Goal: Task Accomplishment & Management: Manage account settings

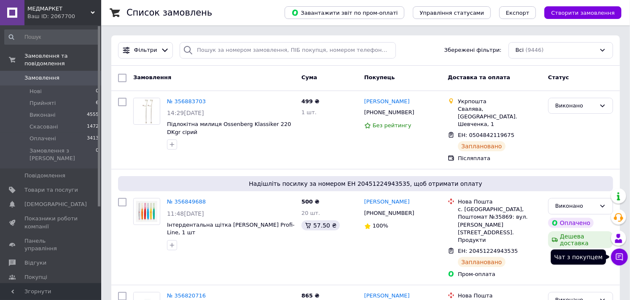
click at [618, 255] on icon at bounding box center [619, 257] width 8 height 8
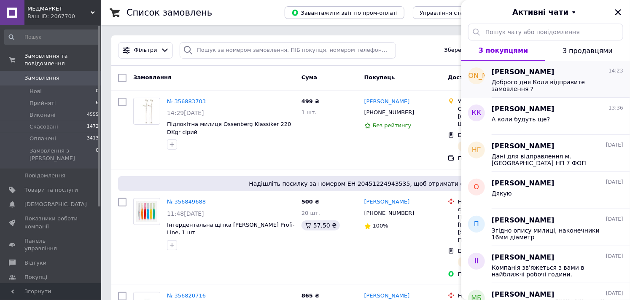
click at [543, 82] on span "Доброго дня Коли відправите замовлення ?" at bounding box center [552, 85] width 120 height 13
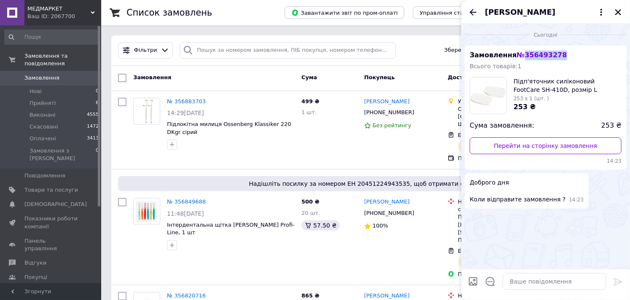
drag, startPoint x: 556, startPoint y: 56, endPoint x: 515, endPoint y: 57, distance: 40.5
click at [515, 57] on div "Замовлення № 356493278 Всього товарів: 1 Підп'яточник силіконовий FootCare SH-4…" at bounding box center [546, 108] width 162 height 124
copy span "№ 356493278"
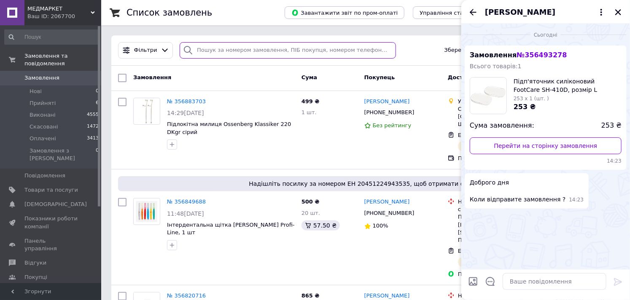
click at [221, 51] on input "search" at bounding box center [288, 50] width 216 height 16
paste input "№356493278"
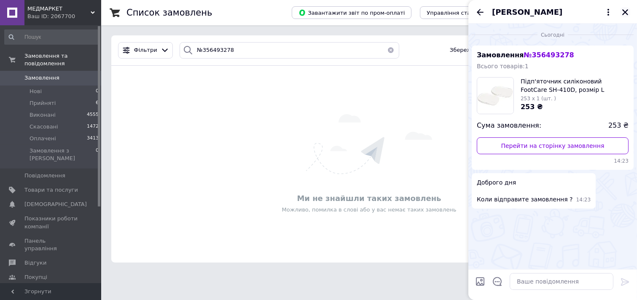
click at [622, 13] on icon "Закрити" at bounding box center [625, 12] width 8 height 8
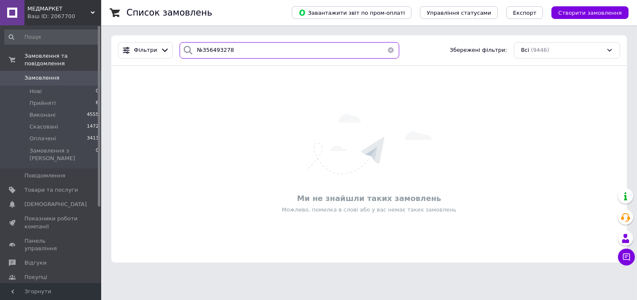
click at [266, 48] on input "№356493278" at bounding box center [289, 50] width 219 height 16
click at [200, 51] on input "№356493278" at bounding box center [289, 50] width 219 height 16
type input "356493278"
click at [255, 48] on input "356493278" at bounding box center [289, 50] width 219 height 16
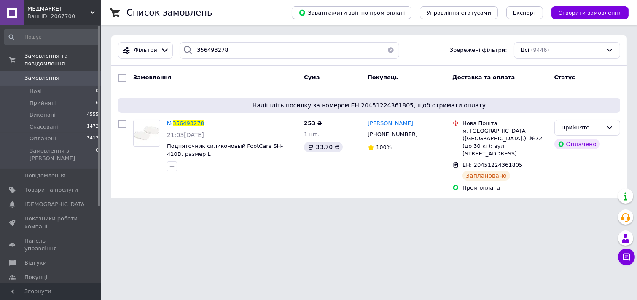
click at [184, 209] on html "МЕДМАРКЕТ Ваш ID: 2067700 Сайт МЕДМАРКЕТ Кабінет покупця Перевірити стан систем…" at bounding box center [318, 104] width 637 height 209
drag, startPoint x: 206, startPoint y: 154, endPoint x: 167, endPoint y: 146, distance: 40.0
click at [167, 146] on span "Подпяточник силиконовый FootCare SH-410D, размер L" at bounding box center [232, 150] width 130 height 16
drag, startPoint x: 176, startPoint y: 147, endPoint x: 171, endPoint y: 121, distance: 26.5
click at [171, 121] on span "№" at bounding box center [170, 123] width 6 height 6
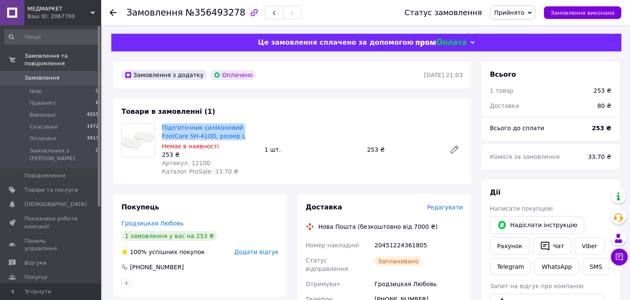
drag, startPoint x: 246, startPoint y: 136, endPoint x: 171, endPoint y: 124, distance: 76.4
click at [157, 129] on div "Підп'яточник силіконовий FootCare SH-410D, розмір L Немає в наявності 253 ₴ Арт…" at bounding box center [292, 150] width 348 height 52
drag, startPoint x: 171, startPoint y: 124, endPoint x: 250, endPoint y: 107, distance: 81.0
click at [250, 107] on div "Товари в замовленні (1) Підп'яточник силіконовий FootCare SH-410D, розмір L Нем…" at bounding box center [292, 142] width 358 height 86
drag, startPoint x: 242, startPoint y: 137, endPoint x: 164, endPoint y: 131, distance: 79.1
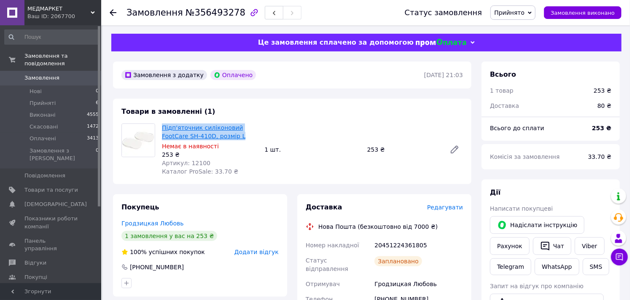
click at [164, 131] on span "Підп'яточник силіконовий FootCare SH-410D, розмір L" at bounding box center [210, 132] width 96 height 17
copy link "Підп'яточник силіконовий FootCare SH-410D, розмір L"
click at [47, 7] on span "МЕДМАРКЕТ" at bounding box center [58, 9] width 63 height 8
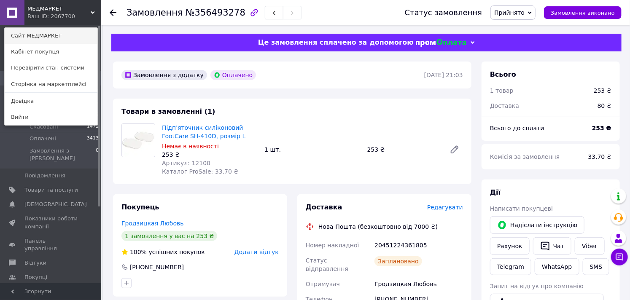
click at [33, 34] on link "Сайт МЕДМАРКЕТ" at bounding box center [51, 36] width 93 height 16
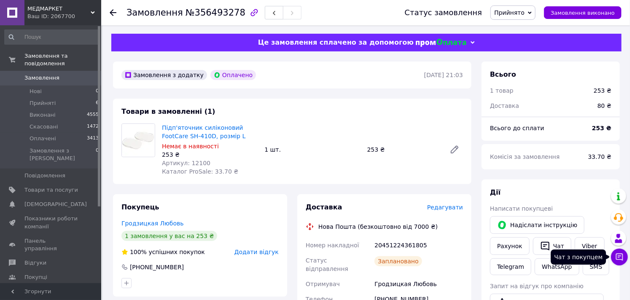
click at [624, 255] on button "Чат з покупцем" at bounding box center [619, 257] width 17 height 17
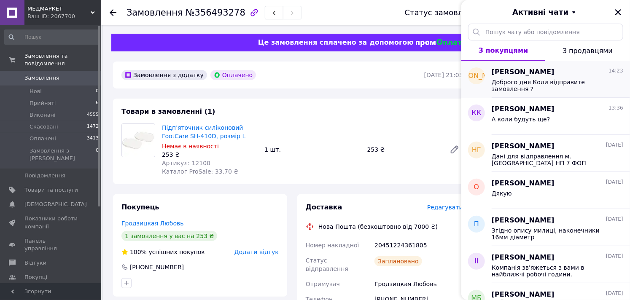
click at [527, 77] on div "Доброго дня Коли відправите замовлення ?" at bounding box center [558, 84] width 132 height 15
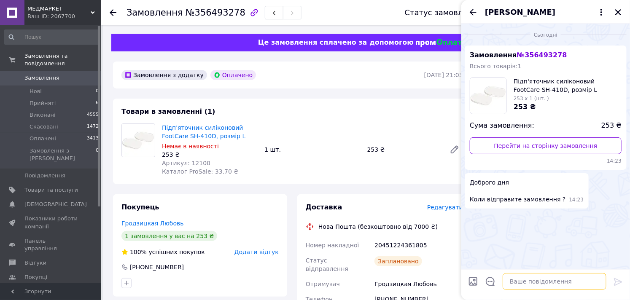
click at [513, 288] on textarea at bounding box center [555, 281] width 104 height 17
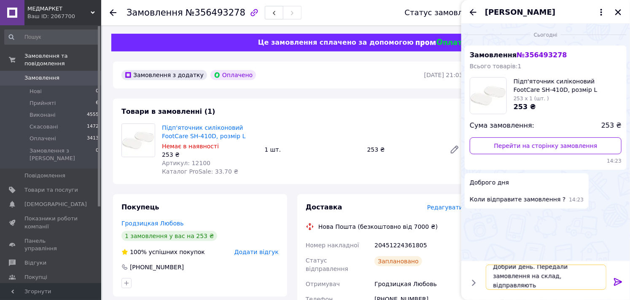
scroll to position [1, 0]
type textarea "Добрий день. Передали замовлення на склад, відправляють"
click at [614, 282] on icon at bounding box center [618, 282] width 10 height 10
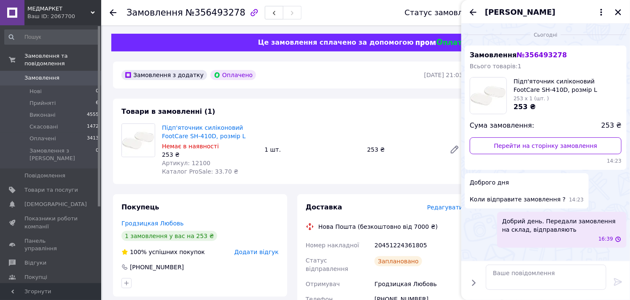
scroll to position [0, 0]
click at [620, 11] on icon "Закрити" at bounding box center [618, 12] width 6 height 6
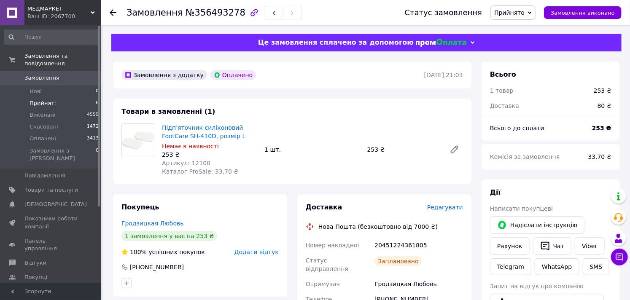
click at [45, 99] on span "Прийняті" at bounding box center [43, 103] width 26 height 8
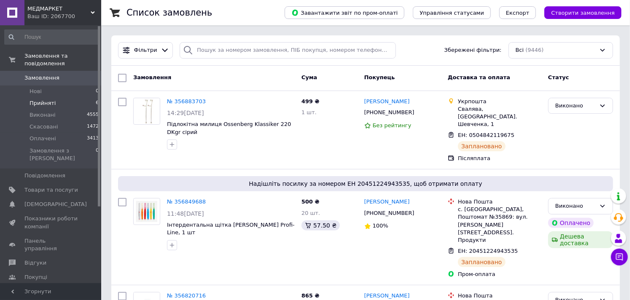
click at [39, 99] on span "Прийняті" at bounding box center [43, 103] width 26 height 8
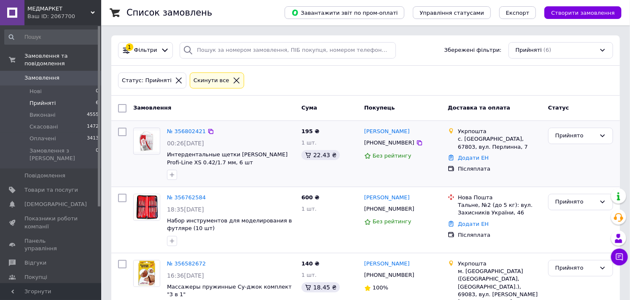
scroll to position [47, 0]
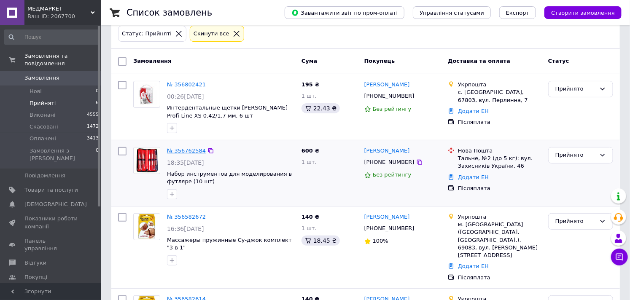
click at [174, 153] on link "№ 356762584" at bounding box center [186, 151] width 39 height 6
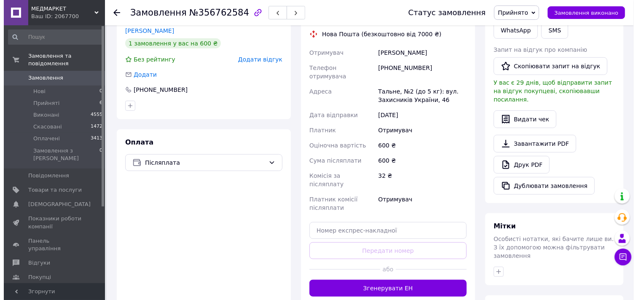
scroll to position [222, 0]
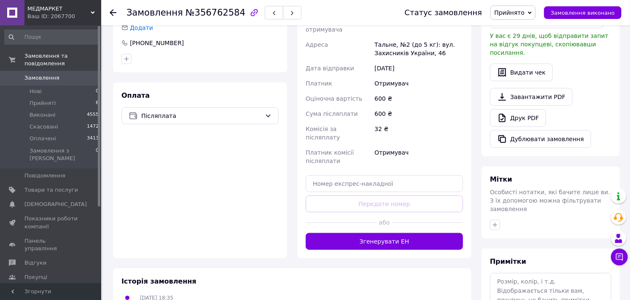
drag, startPoint x: 382, startPoint y: 218, endPoint x: 377, endPoint y: 217, distance: 4.4
click at [381, 233] on button "Згенерувати ЕН" at bounding box center [384, 241] width 157 height 17
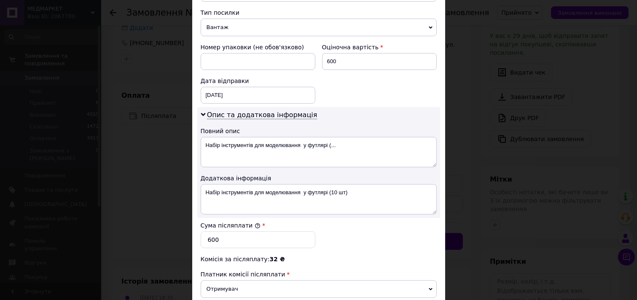
scroll to position [474, 0]
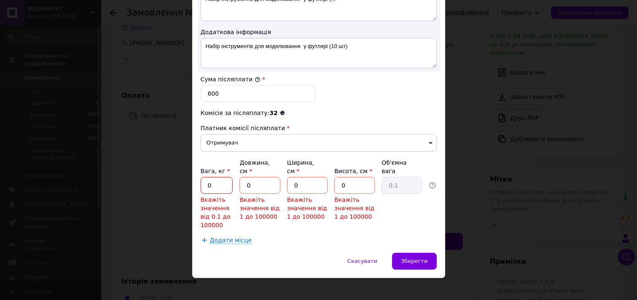
click at [221, 183] on input "0" at bounding box center [217, 185] width 32 height 17
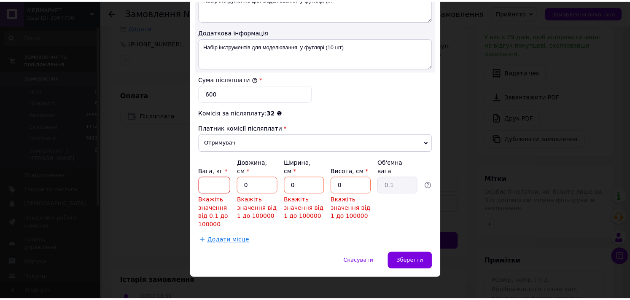
scroll to position [439, 0]
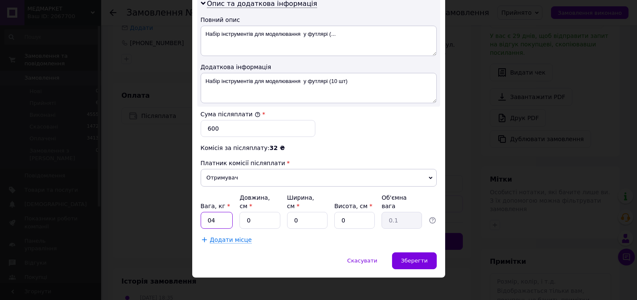
click at [216, 212] on input "04" at bounding box center [217, 220] width 32 height 17
type input "0.4"
click at [269, 216] on input "0" at bounding box center [259, 220] width 40 height 17
type input "2"
type input "0.1"
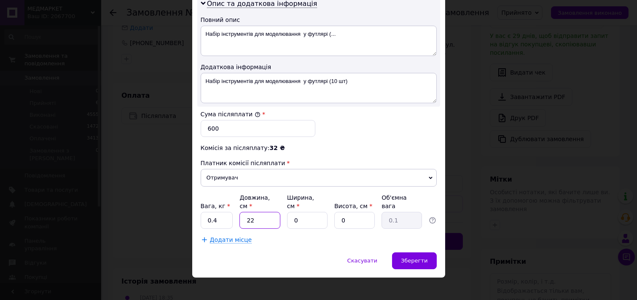
type input "22"
drag, startPoint x: 302, startPoint y: 212, endPoint x: 274, endPoint y: 216, distance: 28.6
click at [274, 216] on div "Вага, кг * 0.4 Довжина, см * 22 Ширина, см * 0 Висота, см * 0 Об'ємна вага 0.1" at bounding box center [319, 211] width 236 height 35
type input "12"
drag, startPoint x: 346, startPoint y: 213, endPoint x: 328, endPoint y: 216, distance: 18.0
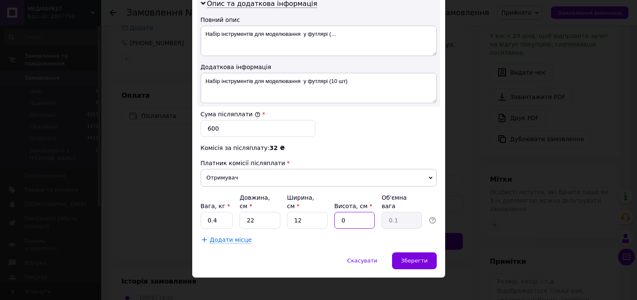
click at [328, 216] on div "Вага, кг * 0.4 Довжина, см * 22 Ширина, см * 12 Висота, см * 0 Об'ємна вага 0.1" at bounding box center [319, 211] width 236 height 35
type input "5"
type input "0.33"
type input "5"
click at [421, 253] on div "Зберегти" at bounding box center [414, 261] width 44 height 17
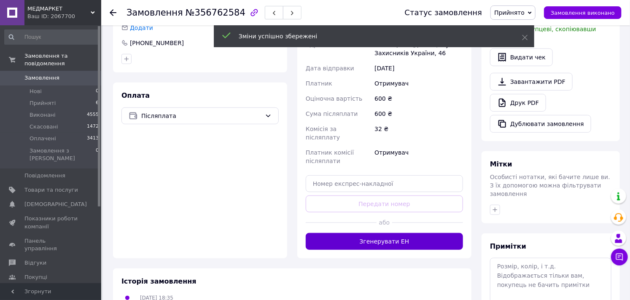
click at [381, 233] on button "Згенерувати ЕН" at bounding box center [384, 241] width 157 height 17
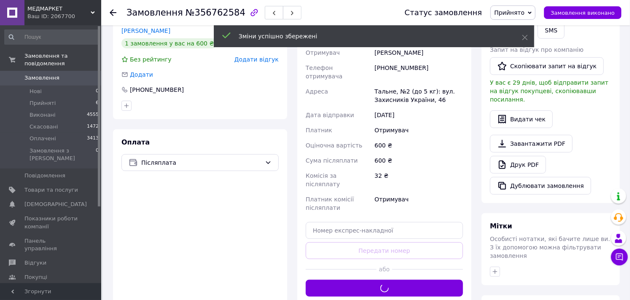
scroll to position [0, 0]
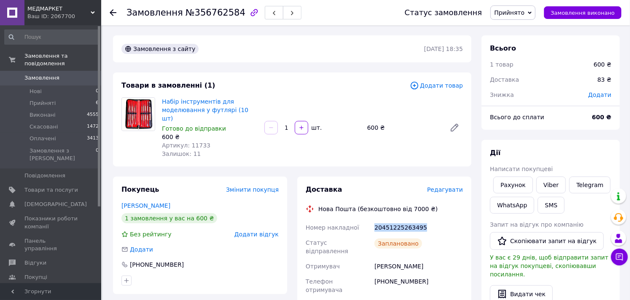
drag, startPoint x: 427, startPoint y: 215, endPoint x: 373, endPoint y: 223, distance: 54.1
copy div "20451225263495"
click at [559, 13] on span "Замовлення виконано" at bounding box center [583, 13] width 64 height 6
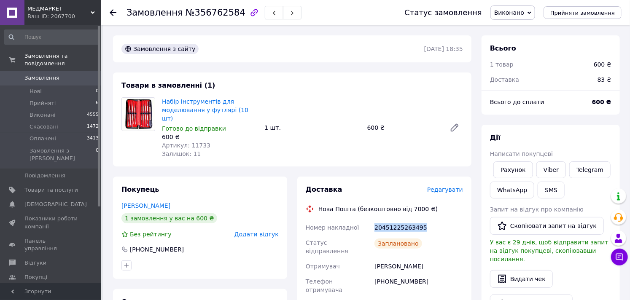
copy div "20451225263495"
click at [50, 99] on span "Прийняті" at bounding box center [43, 103] width 26 height 8
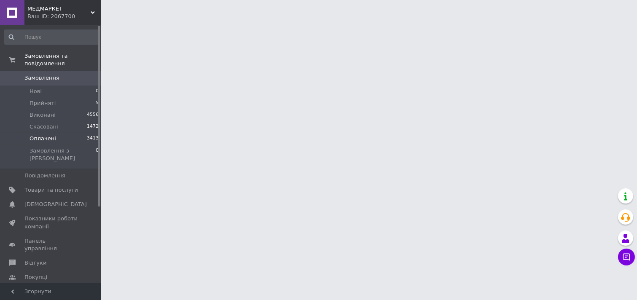
click at [43, 135] on span "Оплачені" at bounding box center [43, 139] width 27 height 8
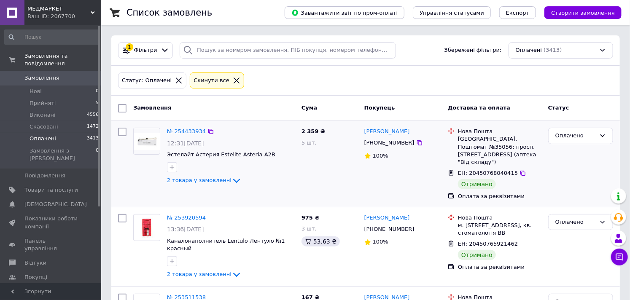
scroll to position [47, 0]
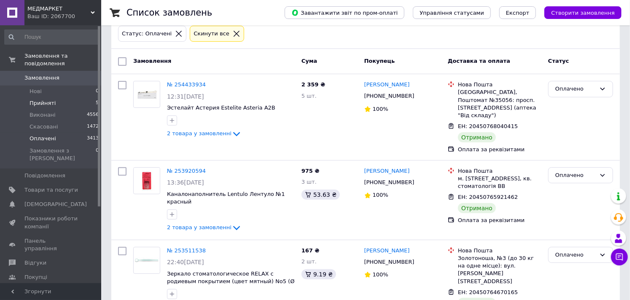
click at [38, 99] on span "Прийняті" at bounding box center [43, 103] width 26 height 8
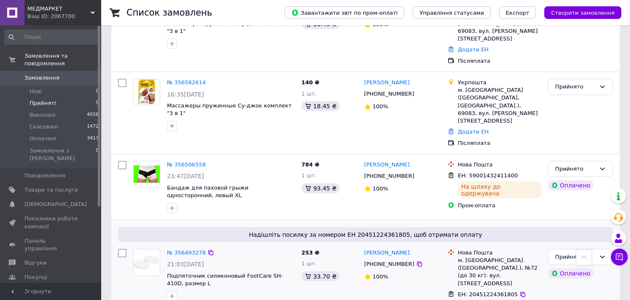
scroll to position [151, 0]
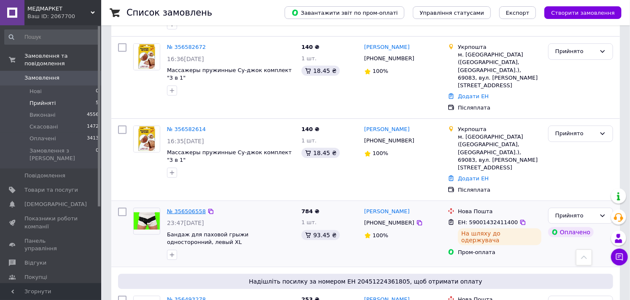
click at [172, 208] on link "№ 356506558" at bounding box center [186, 211] width 39 height 6
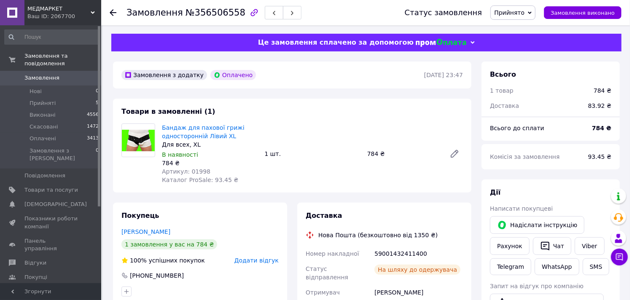
scroll to position [47, 0]
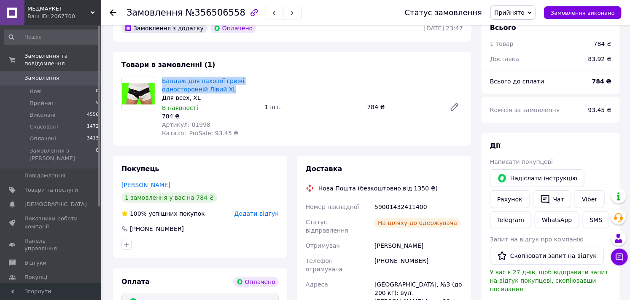
drag, startPoint x: 246, startPoint y: 90, endPoint x: 159, endPoint y: 83, distance: 87.2
click at [159, 83] on div "Бандаж для пахової грижі односторонній Лівий XL Для всех, XL В наявності 784 ₴ …" at bounding box center [210, 107] width 102 height 64
copy link "Бандаж для пахової грижі односторонній Лівий XL"
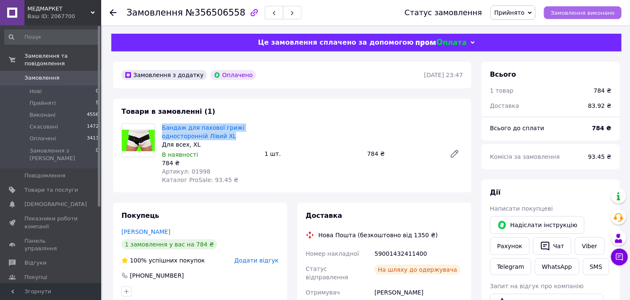
click at [580, 10] on span "Замовлення виконано" at bounding box center [583, 13] width 64 height 6
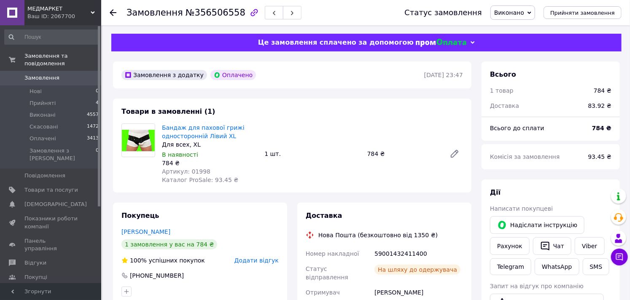
scroll to position [48, 0]
click at [37, 99] on span "Прийняті" at bounding box center [43, 103] width 26 height 8
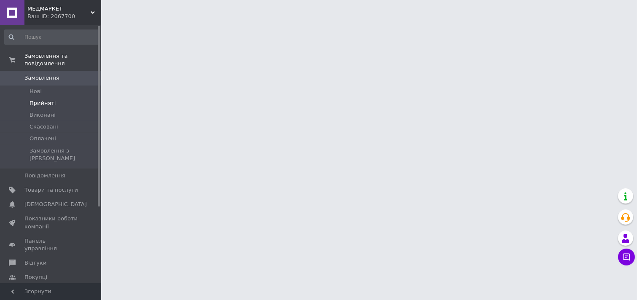
click at [37, 99] on span "Прийняті" at bounding box center [43, 103] width 26 height 8
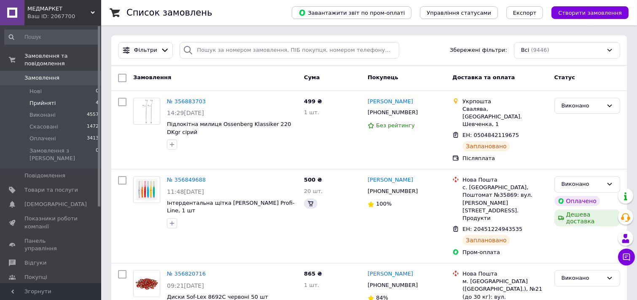
click at [41, 99] on span "Прийняті" at bounding box center [43, 103] width 26 height 8
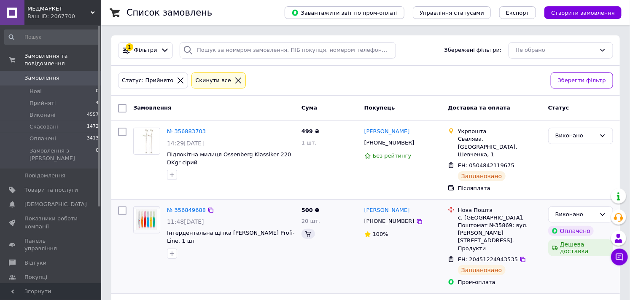
scroll to position [94, 0]
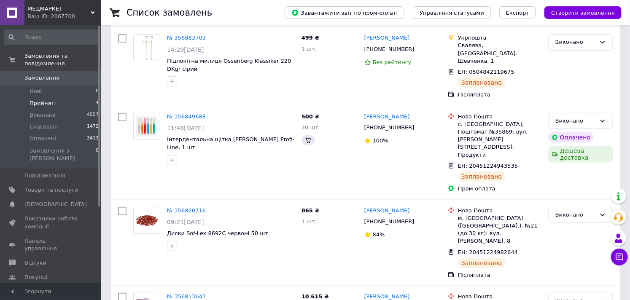
click at [37, 99] on span "Прийняті" at bounding box center [43, 103] width 26 height 8
click at [45, 99] on span "Прийняті" at bounding box center [43, 103] width 26 height 8
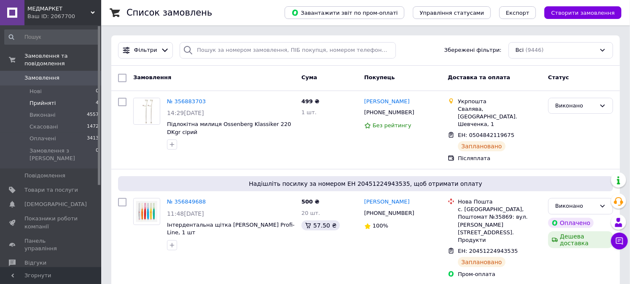
click at [46, 99] on span "Прийняті" at bounding box center [43, 103] width 26 height 8
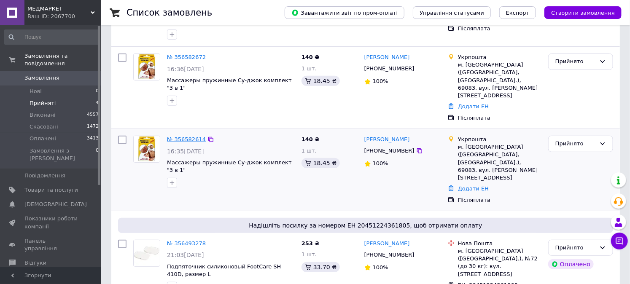
scroll to position [147, 0]
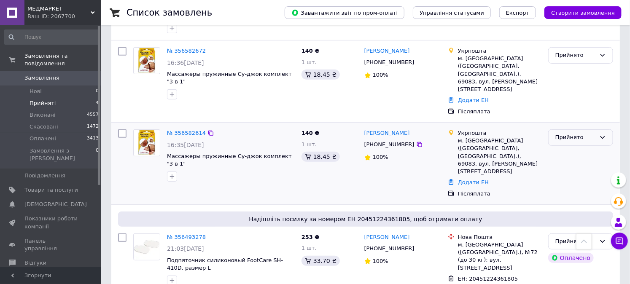
click at [573, 133] on div "Прийнято" at bounding box center [575, 137] width 40 height 9
click at [559, 163] on li "Скасовано" at bounding box center [580, 171] width 64 height 16
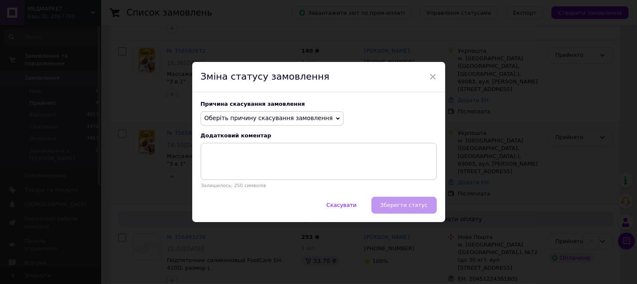
click at [324, 114] on span "Оберіть причину скасування замовлення" at bounding box center [272, 118] width 143 height 14
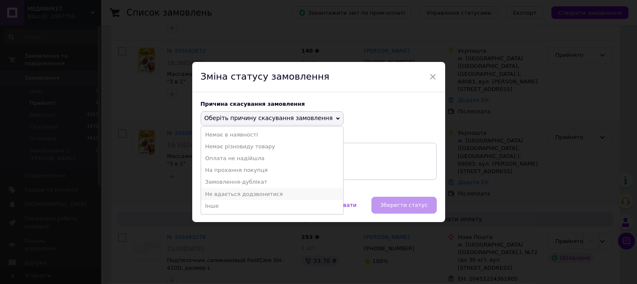
click at [235, 193] on li "Не вдається додзвонитися" at bounding box center [272, 194] width 142 height 12
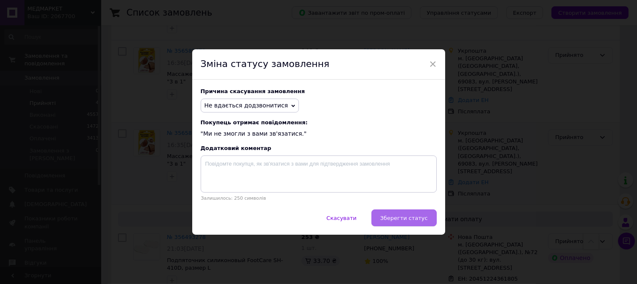
click at [387, 217] on span "Зберегти статус" at bounding box center [404, 218] width 48 height 6
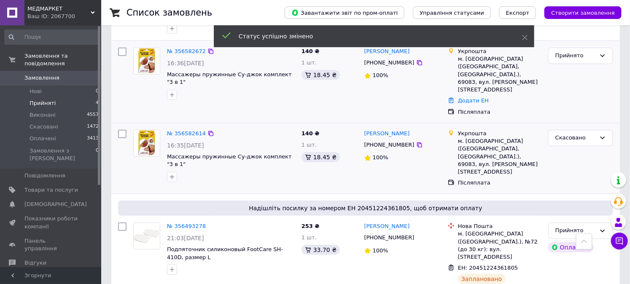
scroll to position [99, 0]
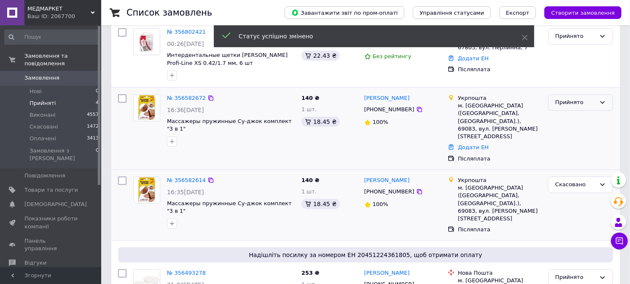
click at [575, 100] on div "Прийнято" at bounding box center [575, 102] width 40 height 9
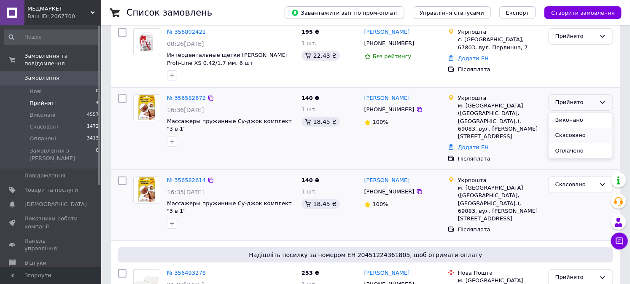
click at [561, 135] on li "Скасовано" at bounding box center [580, 136] width 64 height 16
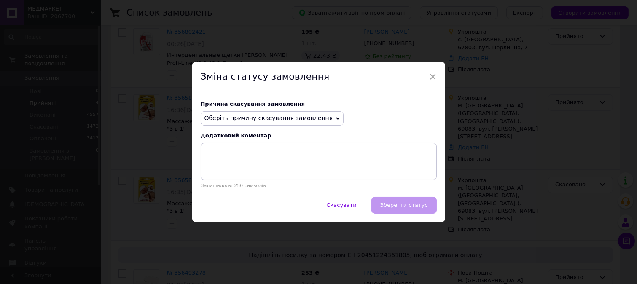
click at [322, 120] on span "Оберіть причину скасування замовлення" at bounding box center [272, 118] width 143 height 14
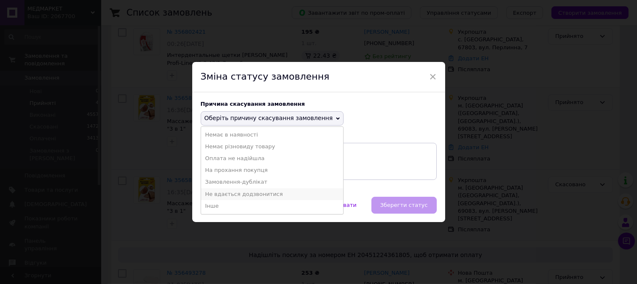
drag, startPoint x: 227, startPoint y: 194, endPoint x: 255, endPoint y: 201, distance: 28.6
click at [227, 194] on li "Не вдається додзвонитися" at bounding box center [272, 194] width 142 height 12
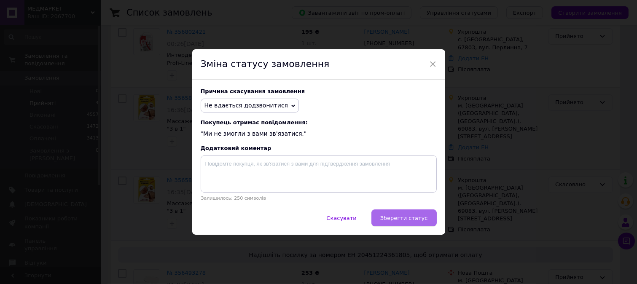
click at [394, 221] on span "Зберегти статус" at bounding box center [404, 218] width 48 height 6
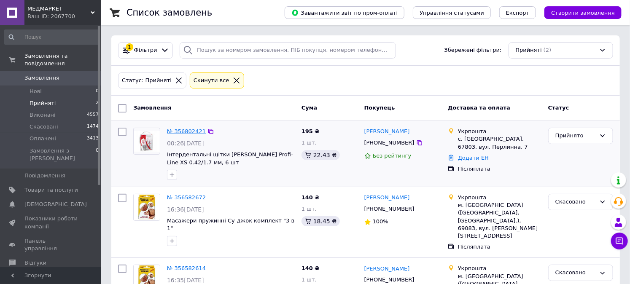
click at [173, 132] on link "№ 356802421" at bounding box center [186, 131] width 39 height 6
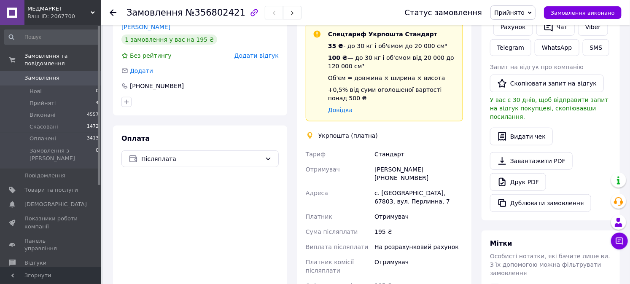
scroll to position [281, 0]
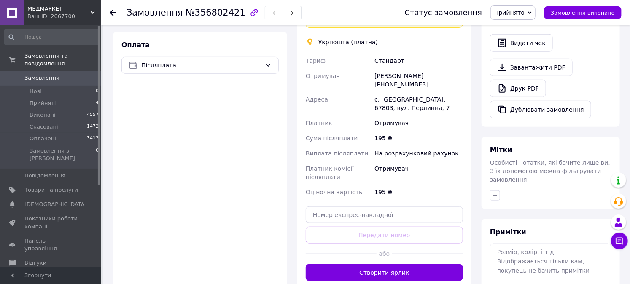
drag, startPoint x: 393, startPoint y: 267, endPoint x: 386, endPoint y: 267, distance: 7.6
click at [393, 267] on button "Створити ярлик" at bounding box center [384, 272] width 157 height 17
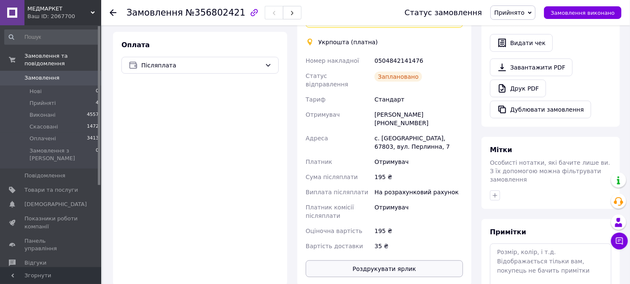
click at [407, 261] on button "Роздрукувати ярлик" at bounding box center [384, 269] width 157 height 17
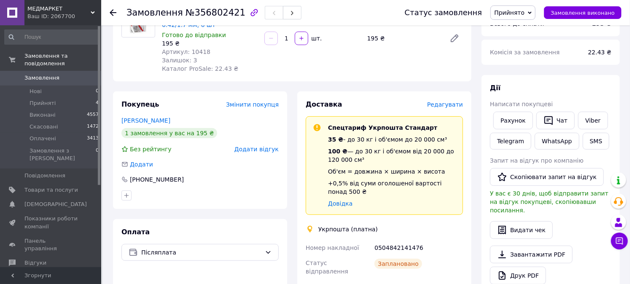
scroll to position [234, 0]
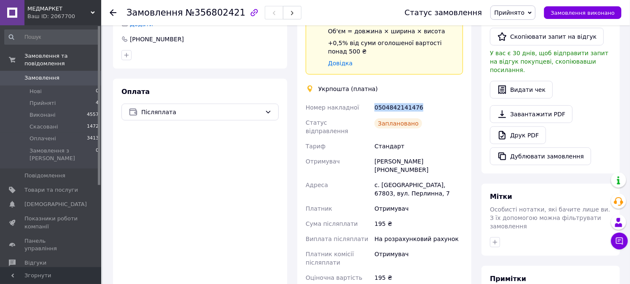
drag, startPoint x: 420, startPoint y: 96, endPoint x: 376, endPoint y: 98, distance: 44.3
click at [376, 100] on div "0504842141476" at bounding box center [419, 107] width 92 height 15
copy div "0504842141476"
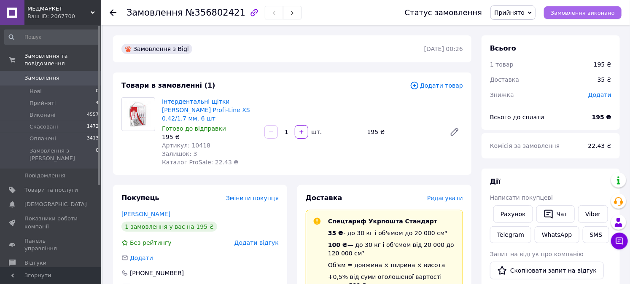
click at [560, 13] on span "Замовлення виконано" at bounding box center [583, 13] width 64 height 6
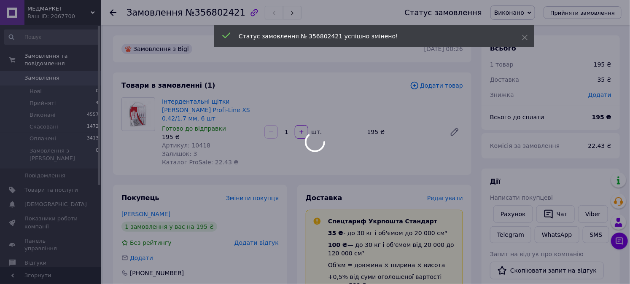
scroll to position [47, 0]
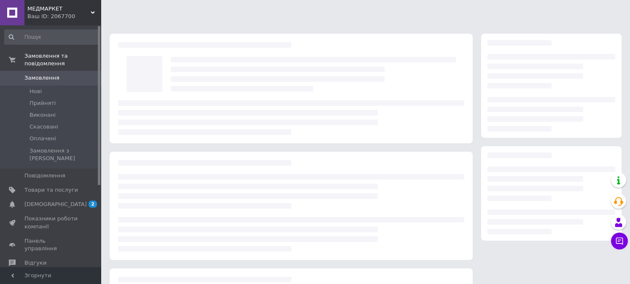
scroll to position [47, 0]
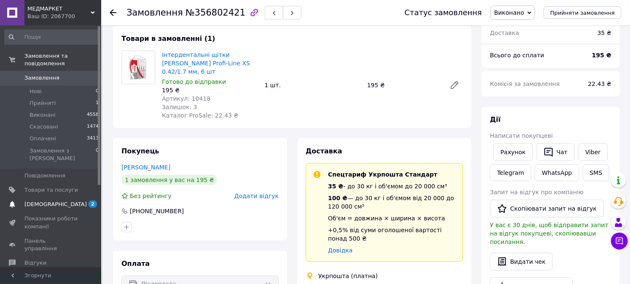
click at [38, 201] on span "[DEMOGRAPHIC_DATA]" at bounding box center [55, 205] width 62 height 8
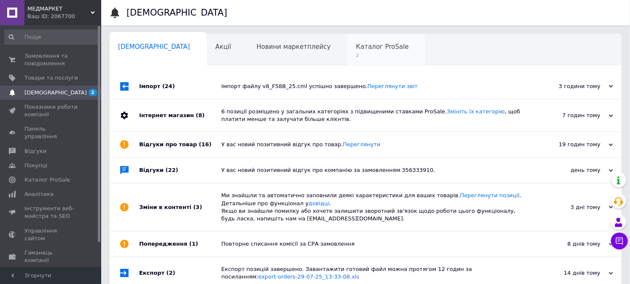
click at [356, 47] on span "Каталог ProSale" at bounding box center [382, 47] width 53 height 8
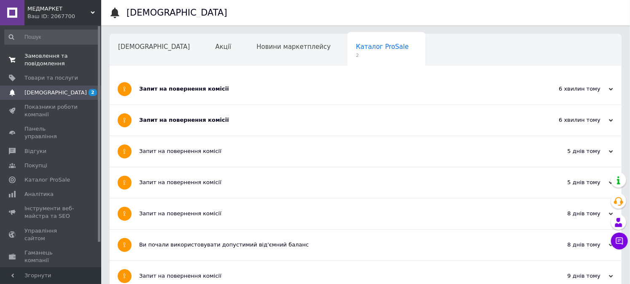
click at [28, 57] on span "Замовлення та повідомлення" at bounding box center [51, 59] width 54 height 15
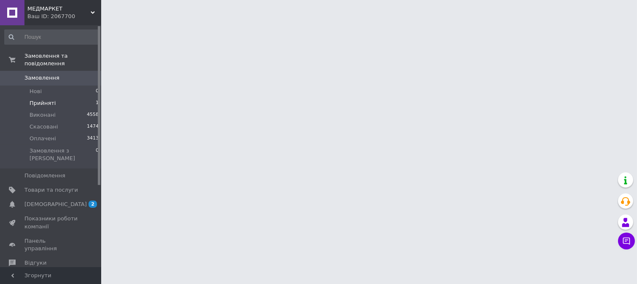
click at [31, 99] on span "Прийняті" at bounding box center [43, 103] width 26 height 8
click at [36, 99] on span "Прийняті" at bounding box center [43, 103] width 26 height 8
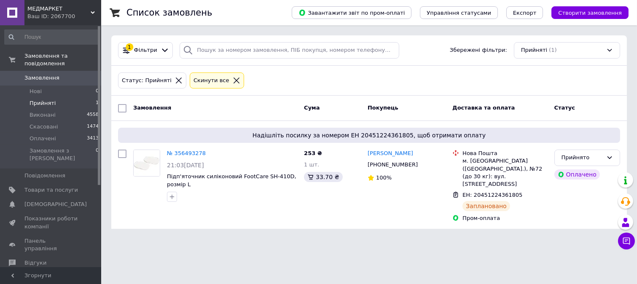
click at [35, 99] on span "Прийняті" at bounding box center [43, 103] width 26 height 8
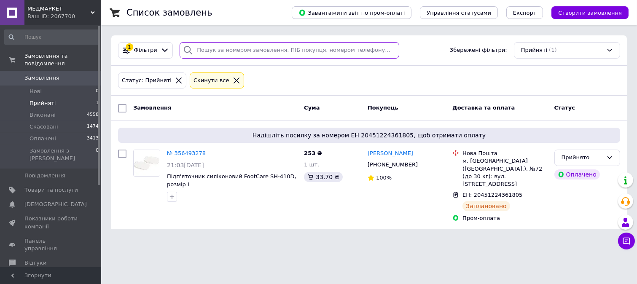
click at [216, 47] on input "search" at bounding box center [289, 50] width 219 height 16
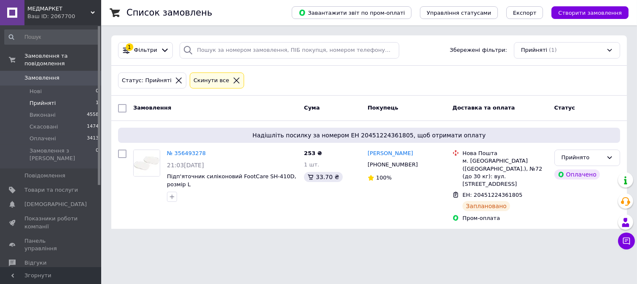
click at [234, 80] on icon at bounding box center [237, 81] width 6 height 6
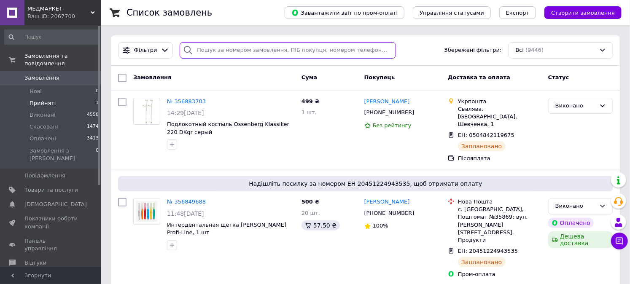
click at [205, 52] on input "search" at bounding box center [288, 50] width 216 height 16
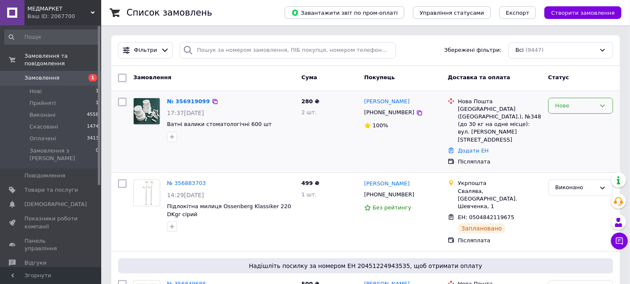
click at [565, 106] on div "Нове" at bounding box center [575, 106] width 40 height 9
click at [562, 126] on li "Прийнято" at bounding box center [580, 124] width 64 height 16
